Goal: Transaction & Acquisition: Purchase product/service

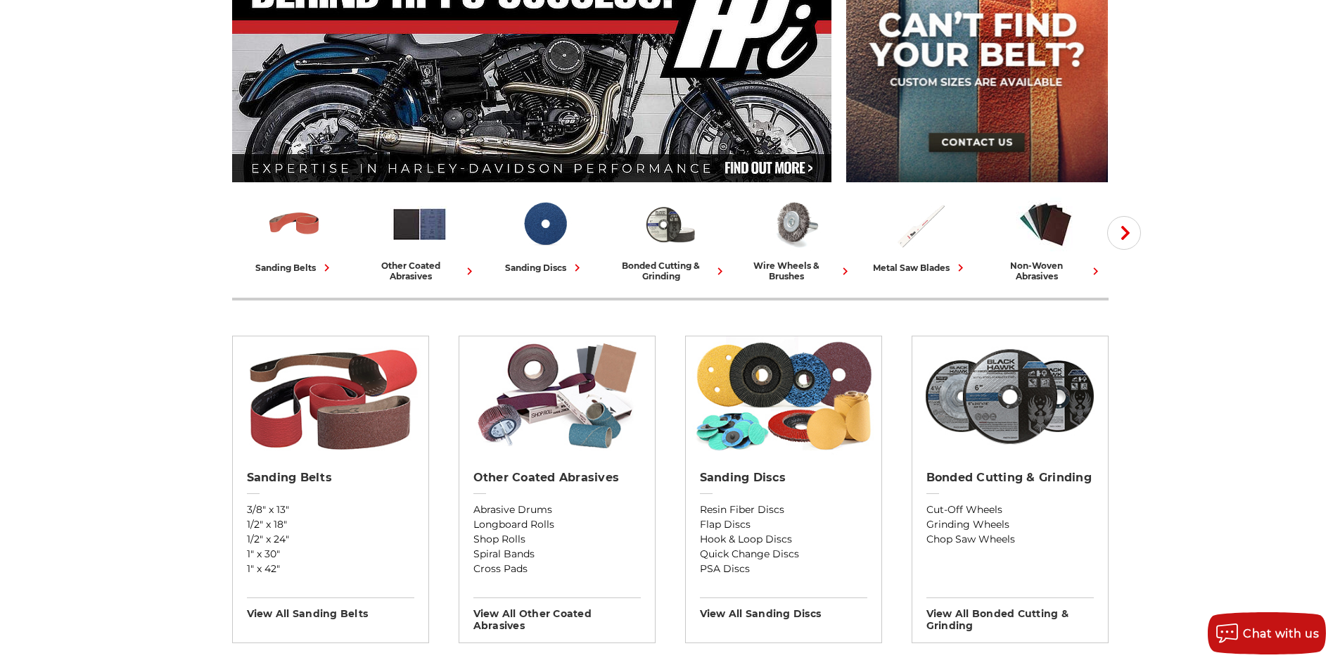
scroll to position [211, 0]
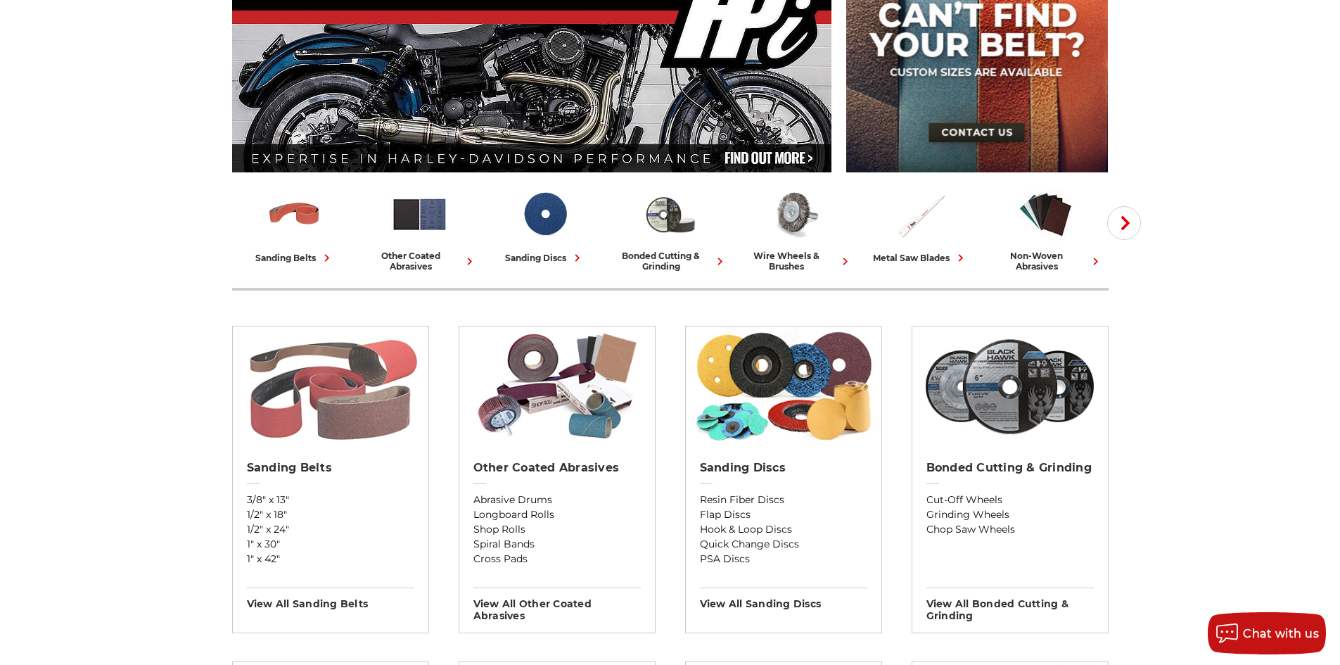
click at [337, 391] on img at bounding box center [330, 386] width 182 height 120
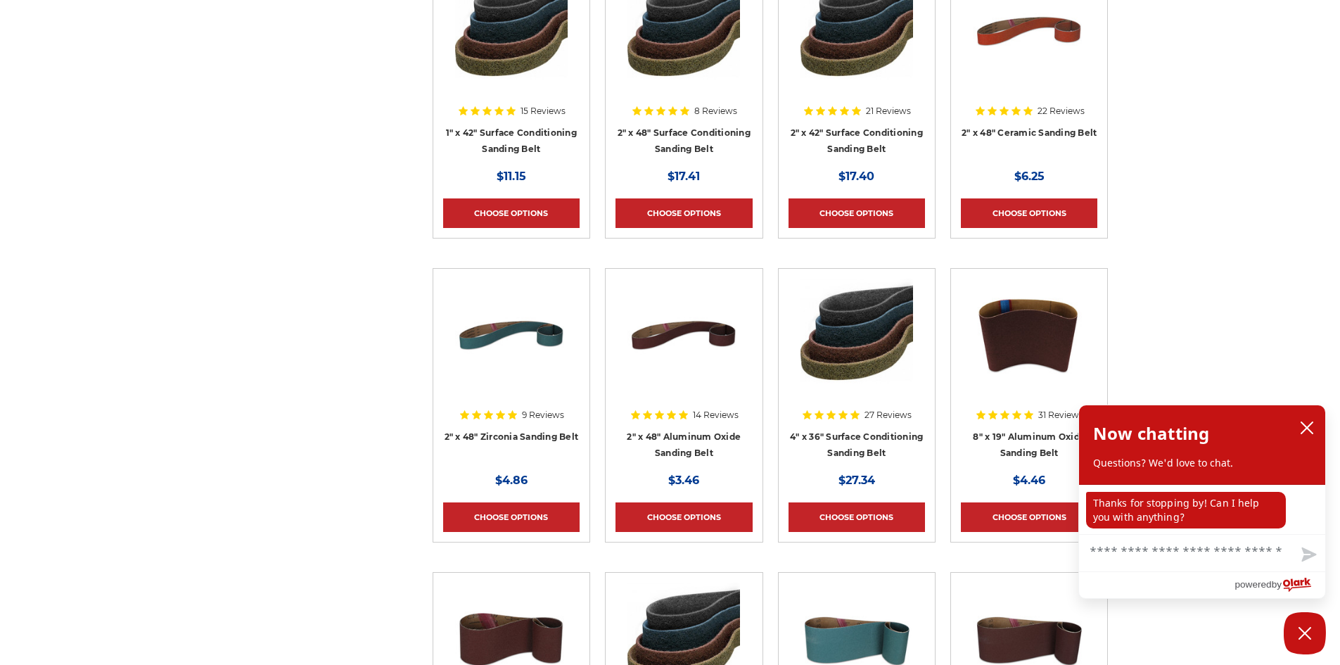
scroll to position [4923, 0]
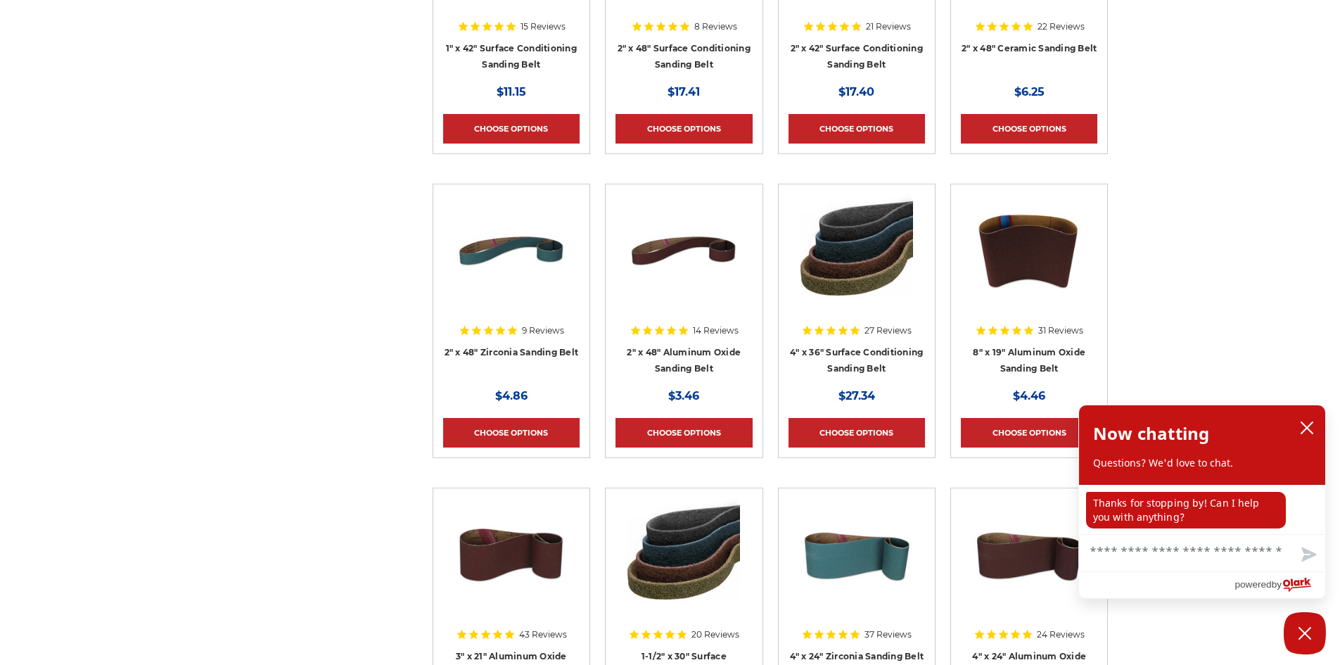
click at [864, 263] on img at bounding box center [856, 250] width 113 height 113
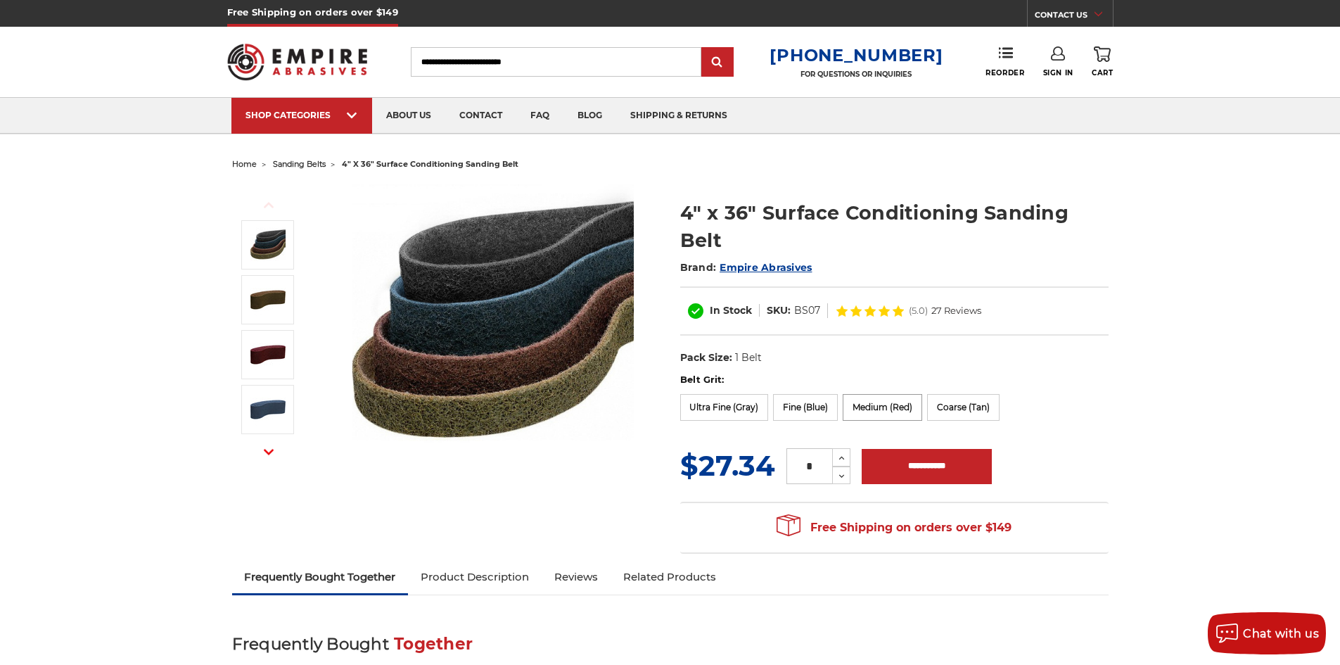
click at [866, 409] on label "Medium (Red)" at bounding box center [882, 407] width 79 height 27
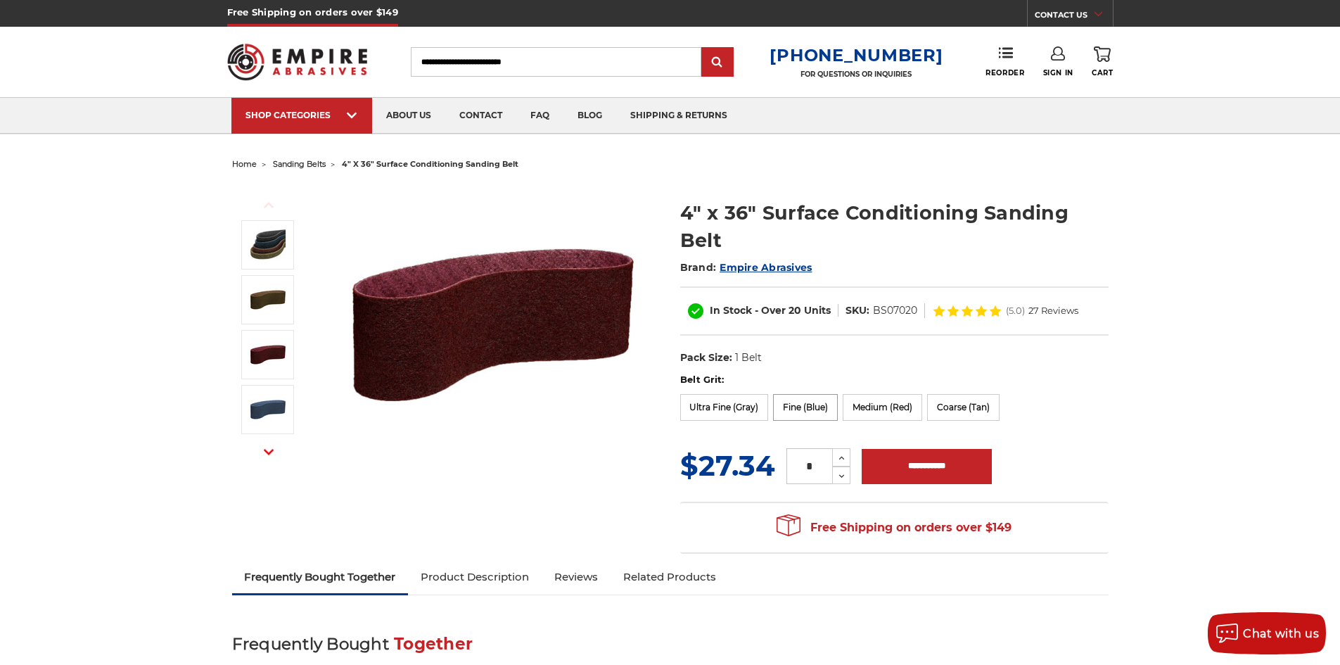
click at [810, 408] on label "Fine (Blue)" at bounding box center [805, 407] width 65 height 27
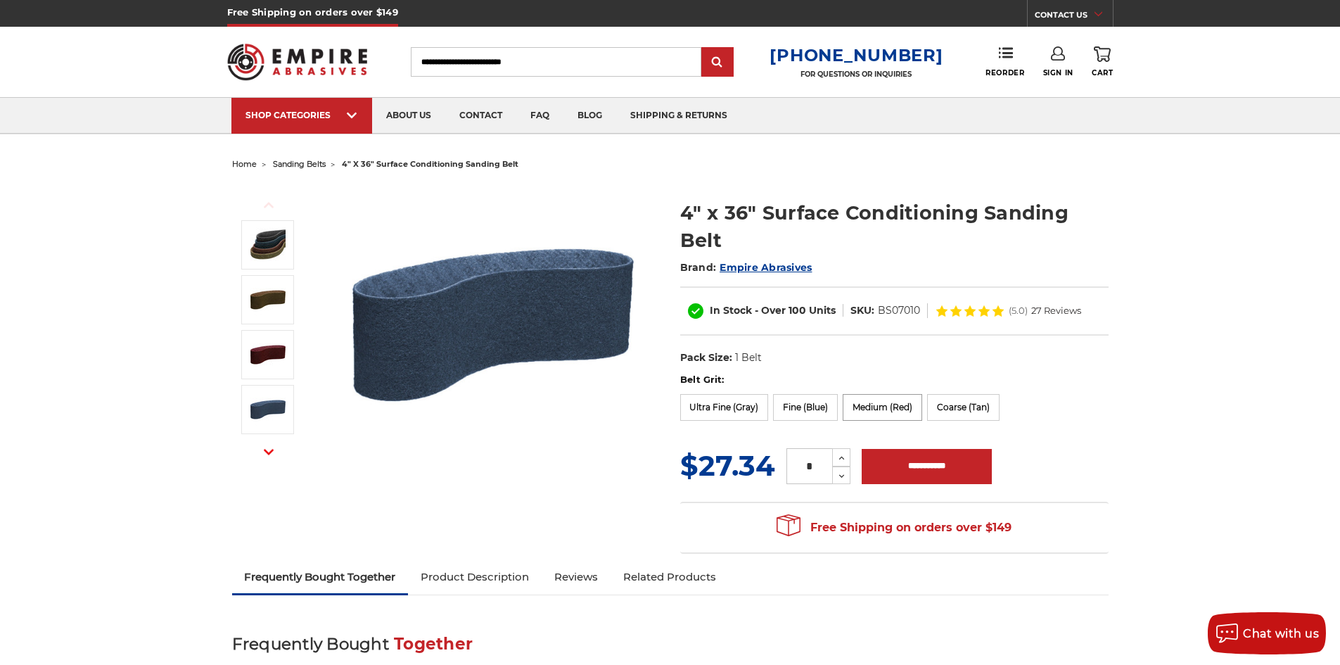
click at [881, 405] on label "Medium (Red)" at bounding box center [882, 407] width 79 height 27
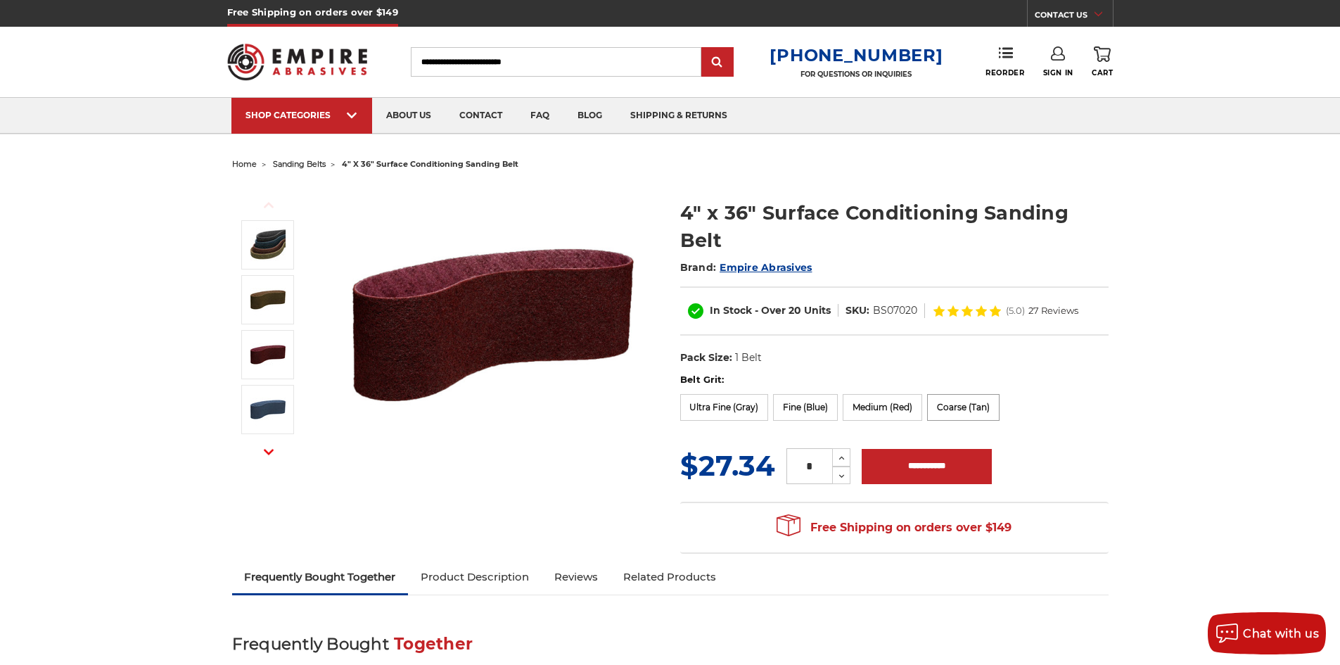
click at [954, 403] on label "Coarse (Tan)" at bounding box center [963, 407] width 72 height 27
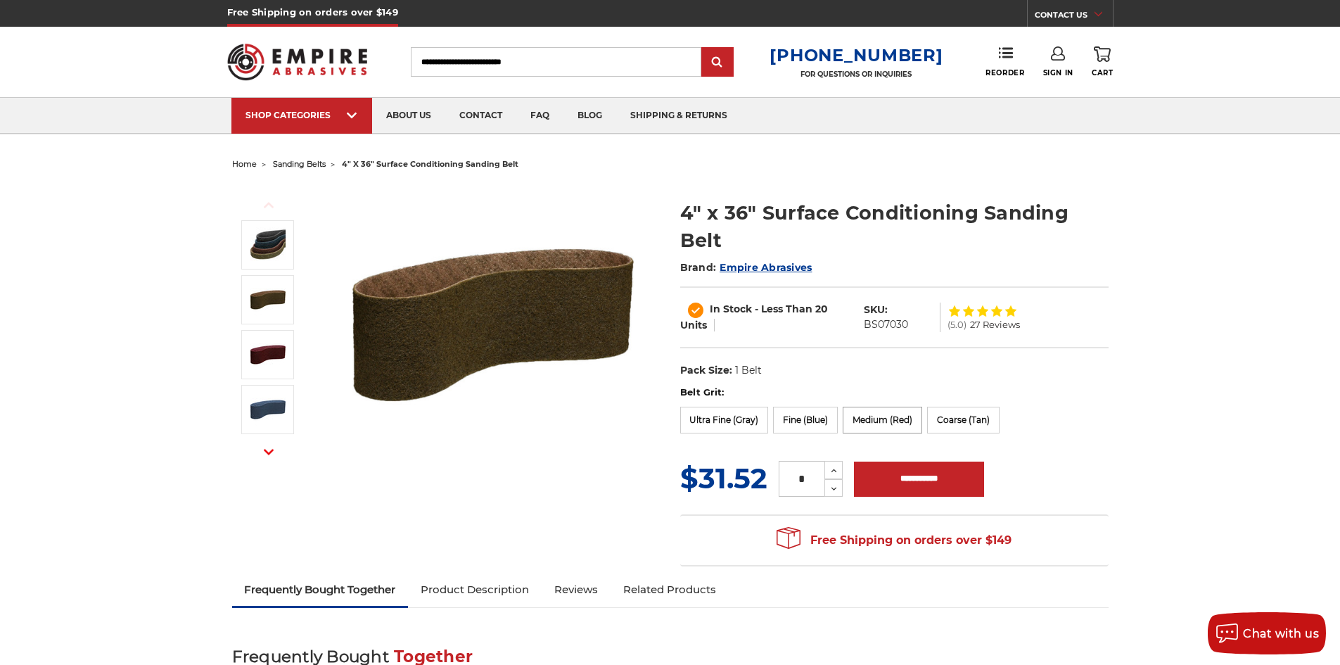
click at [888, 412] on label "Medium (Red)" at bounding box center [882, 420] width 79 height 27
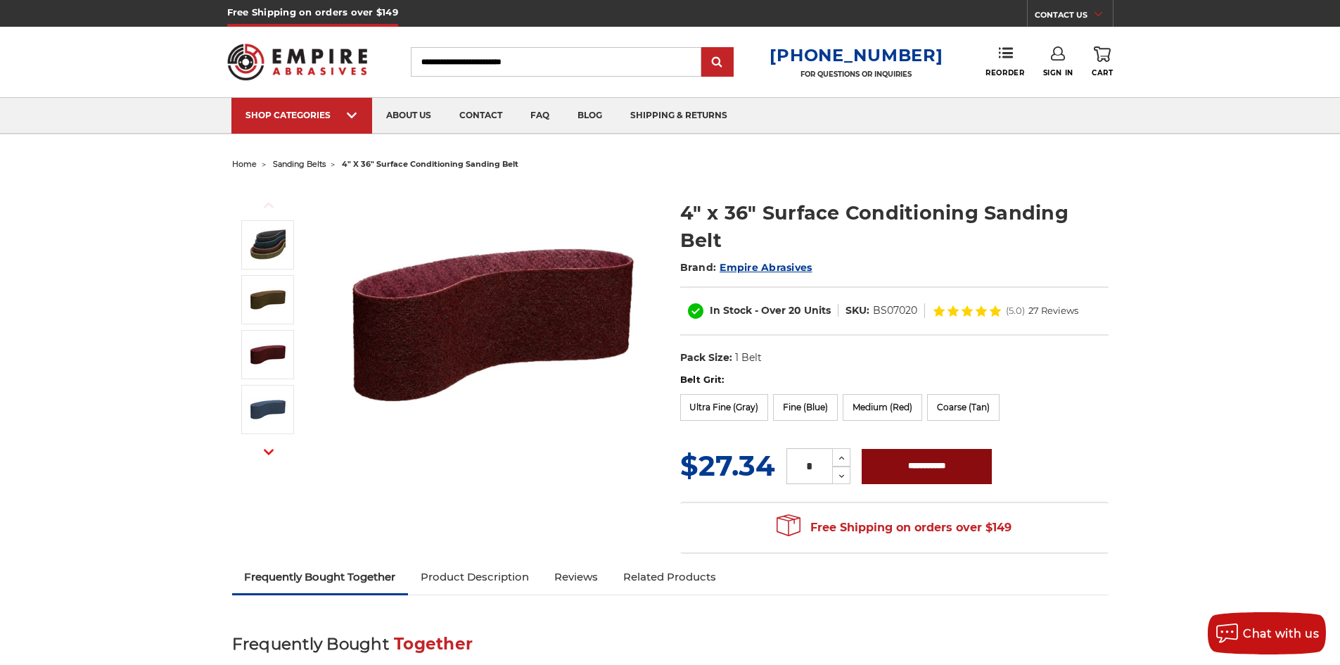
click at [941, 463] on input "**********" at bounding box center [927, 466] width 130 height 35
type input "**********"
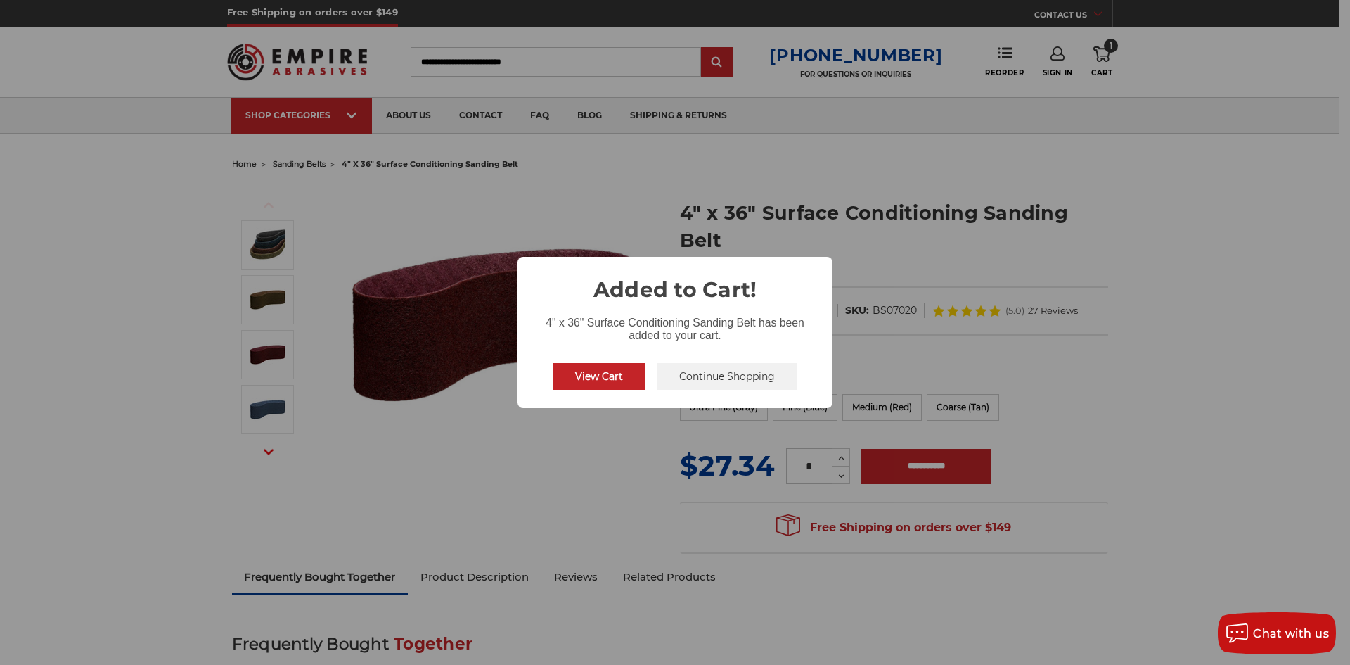
click at [727, 375] on button "Continue Shopping" at bounding box center [727, 376] width 141 height 27
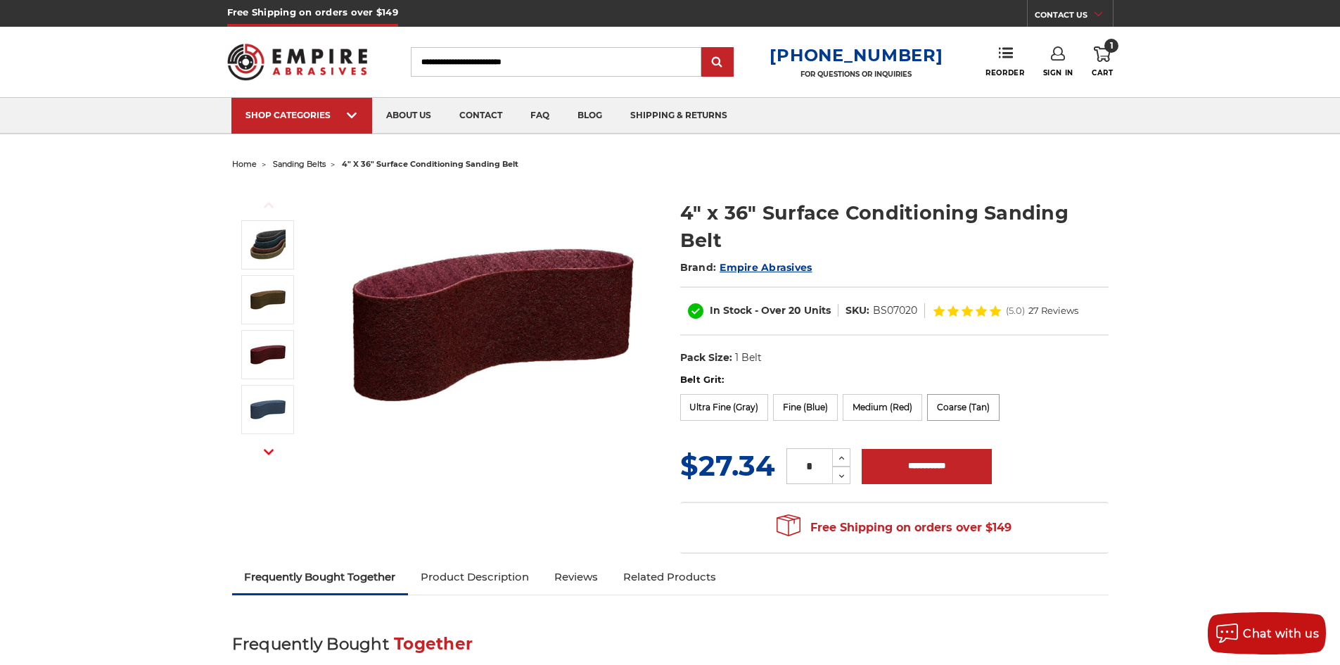
click at [949, 404] on label "Coarse (Tan)" at bounding box center [963, 407] width 72 height 27
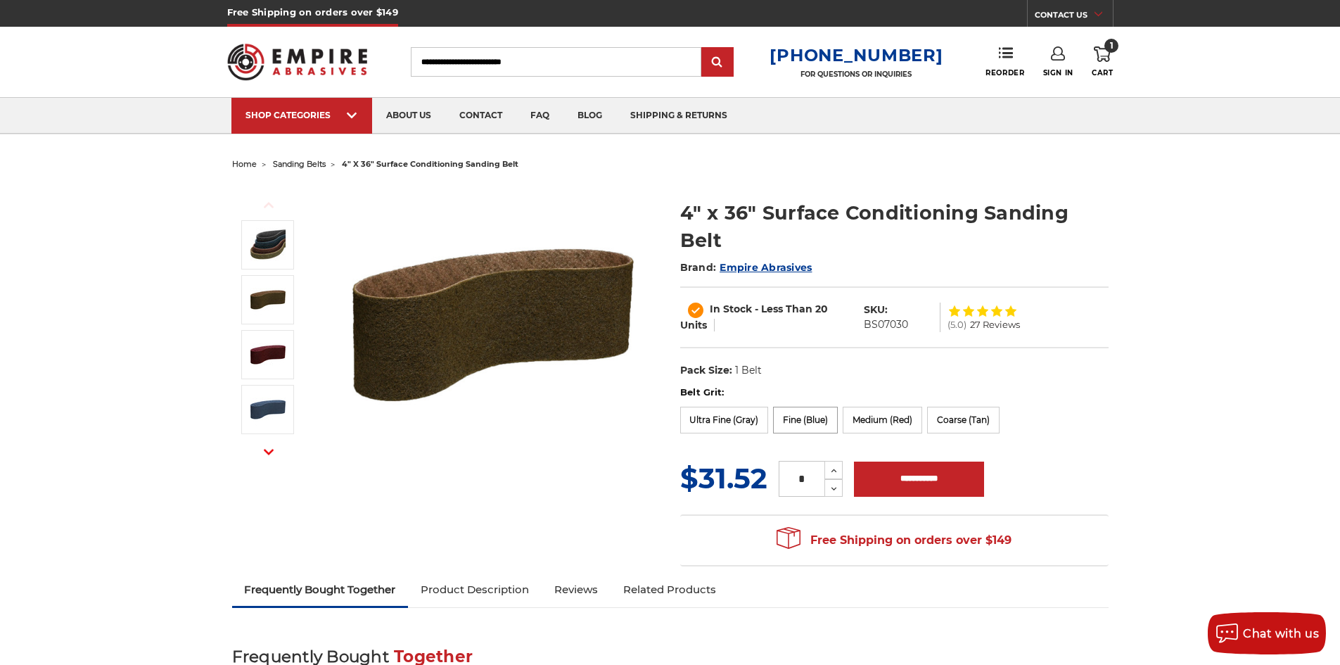
click at [806, 420] on label "Fine (Blue)" at bounding box center [805, 420] width 65 height 27
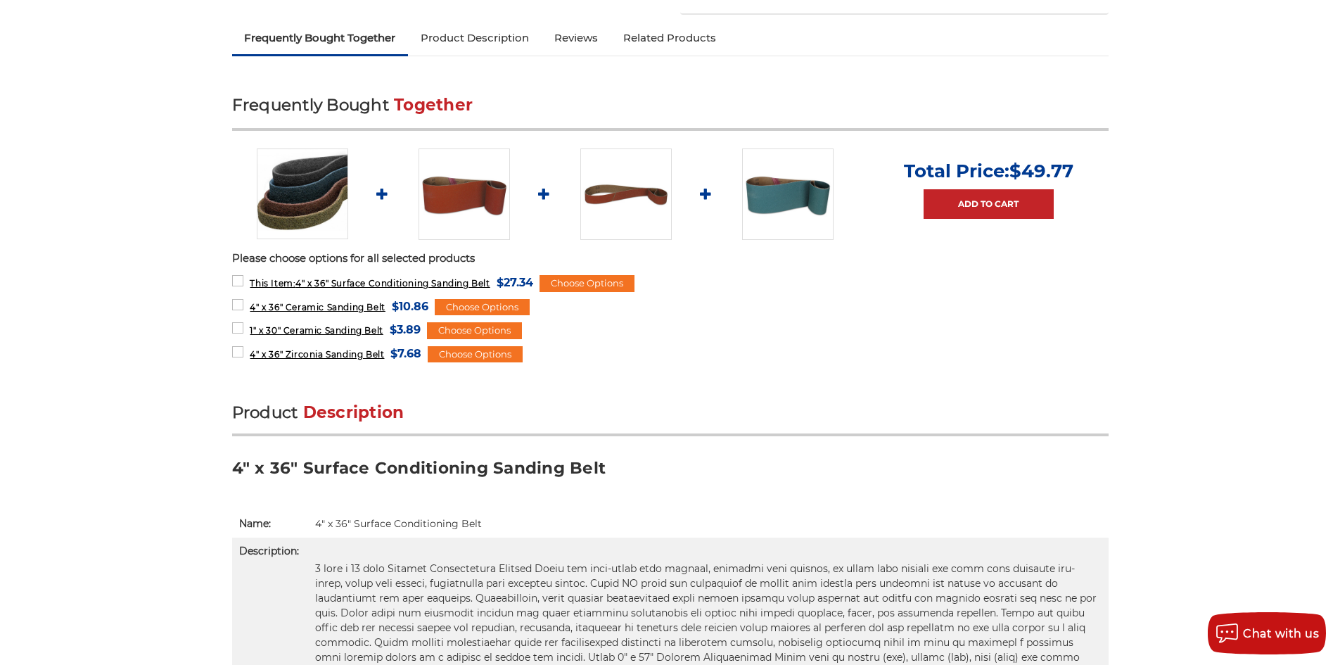
scroll to position [492, 0]
